Goal: Navigation & Orientation: Find specific page/section

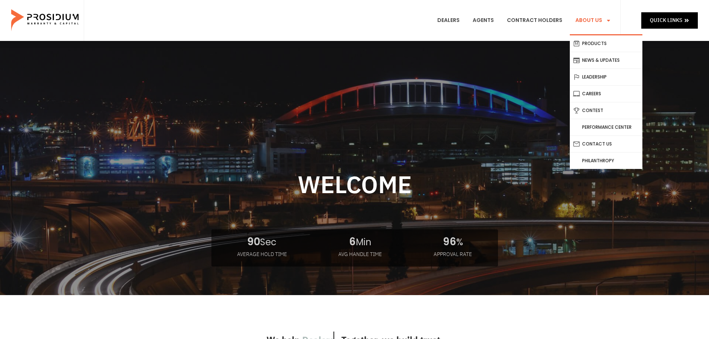
click at [608, 25] on span "Menu" at bounding box center [606, 20] width 9 height 13
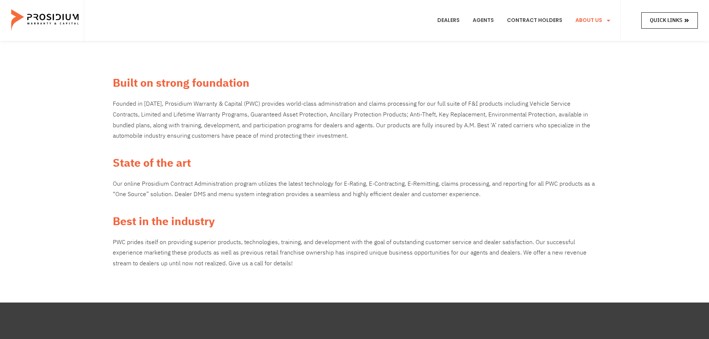
click at [684, 14] on link "Quick Links" at bounding box center [669, 20] width 57 height 16
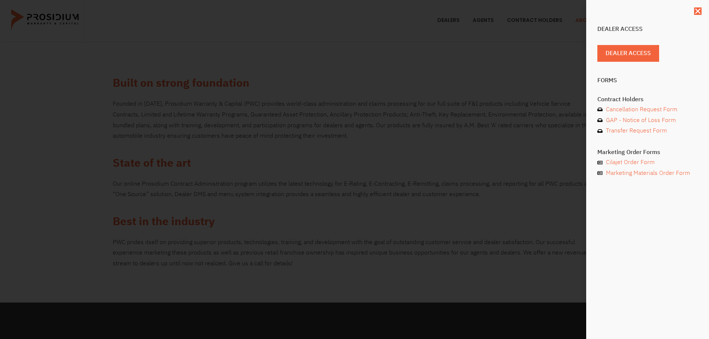
click at [508, 78] on div "Dealer Access Dealer Access Forms Contract Holders Cancellation Request Form GA…" at bounding box center [354, 169] width 709 height 339
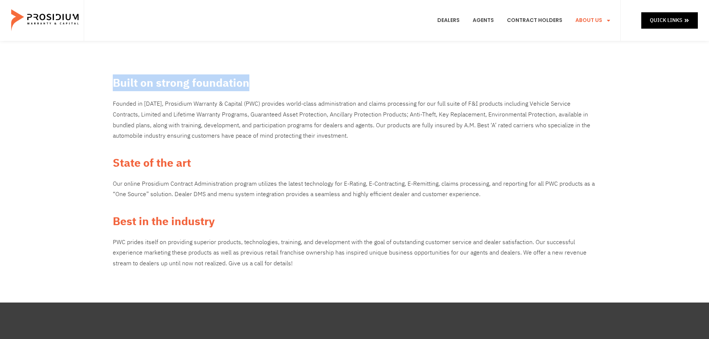
drag, startPoint x: 244, startPoint y: 84, endPoint x: 89, endPoint y: 78, distance: 154.9
click at [89, 78] on div "Built on strong foundation Founded in 2009, Prosidium Warranty & Capital (PWC) …" at bounding box center [354, 172] width 709 height 262
click at [163, 83] on h2 "Built on strong foundation" at bounding box center [355, 82] width 484 height 17
click at [291, 86] on h2 "Built on strong foundation" at bounding box center [355, 82] width 484 height 17
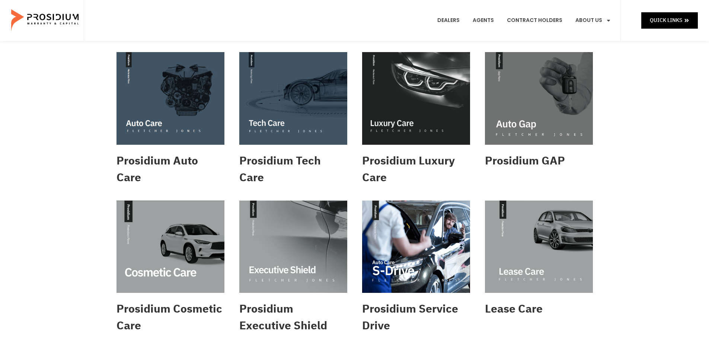
click at [89, 142] on div "Prosidium Auto Care Prosidium Tech Care Prosidium Luxury Care Prosidium GAP Pro…" at bounding box center [354, 341] width 709 height 601
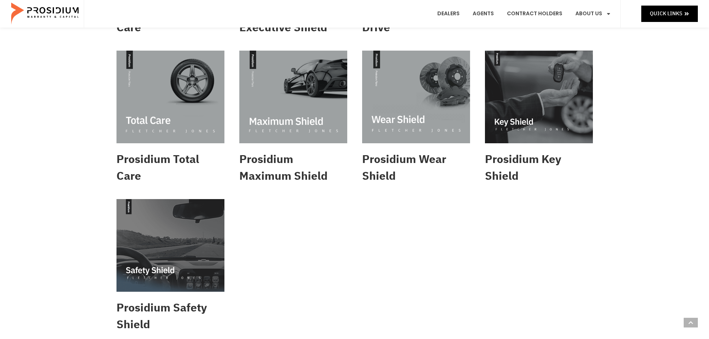
scroll to position [298, 0]
click at [522, 94] on img at bounding box center [539, 97] width 108 height 93
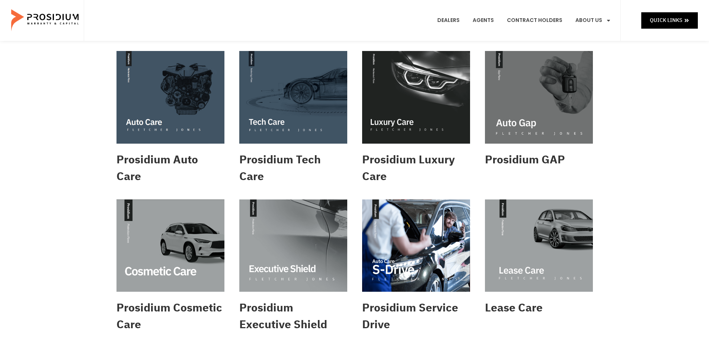
scroll to position [0, 0]
